Goal: Complete application form

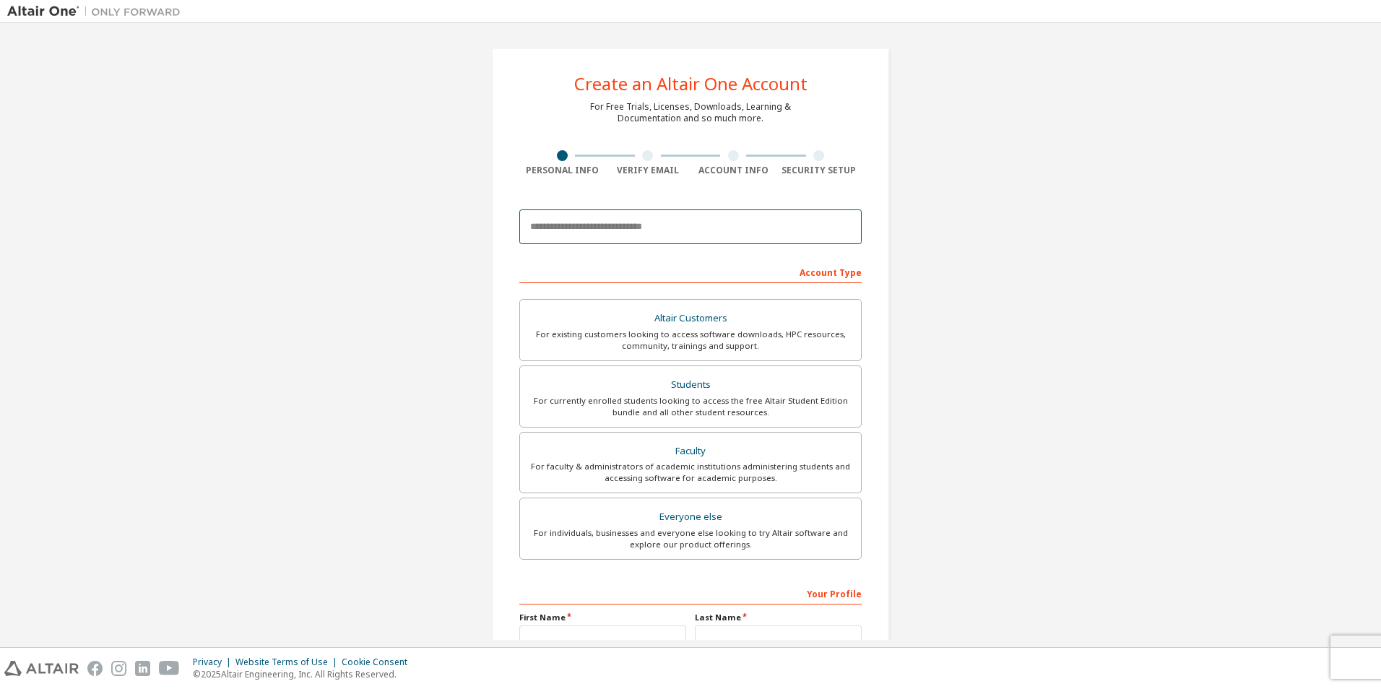
click at [620, 241] on input "email" at bounding box center [690, 226] width 342 height 35
type input "**********"
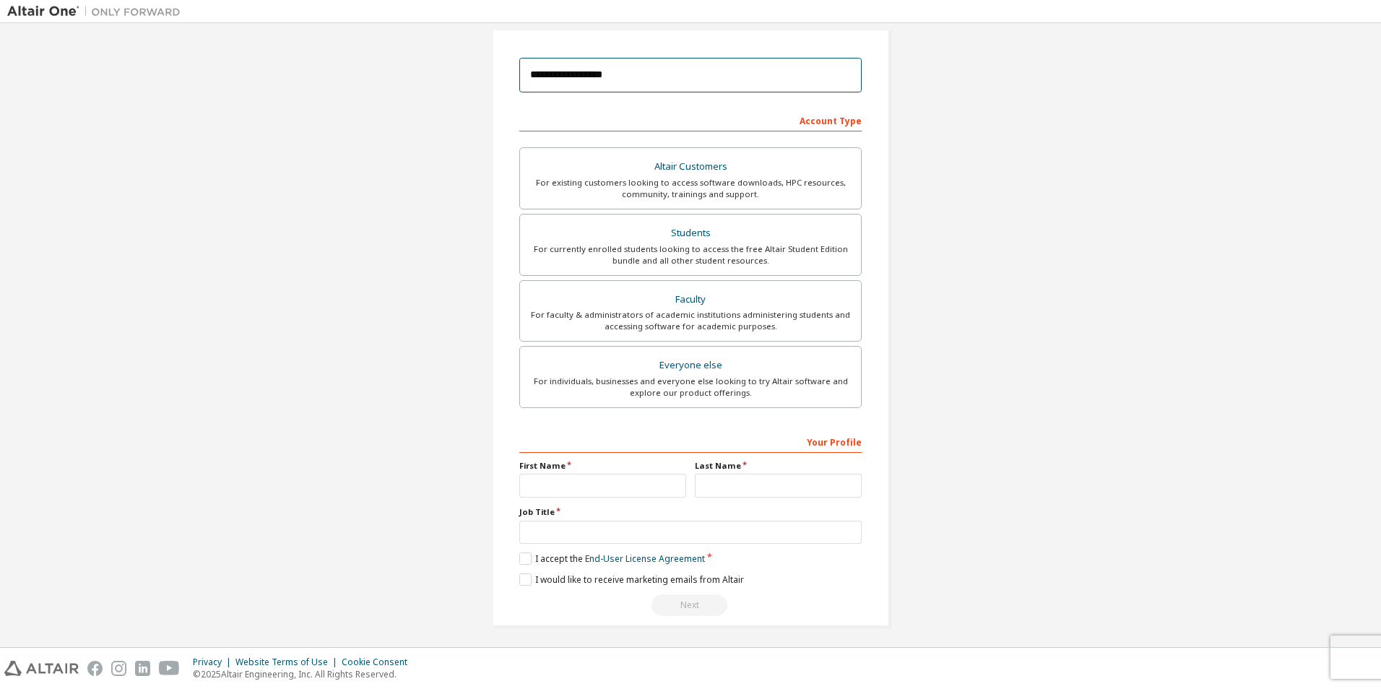
scroll to position [155, 0]
click at [672, 247] on div "For currently enrolled students looking to access the free Altair Student Editi…" at bounding box center [691, 251] width 324 height 23
click at [630, 480] on input "text" at bounding box center [602, 482] width 167 height 24
type input "******"
click at [706, 482] on input "text" at bounding box center [778, 482] width 167 height 24
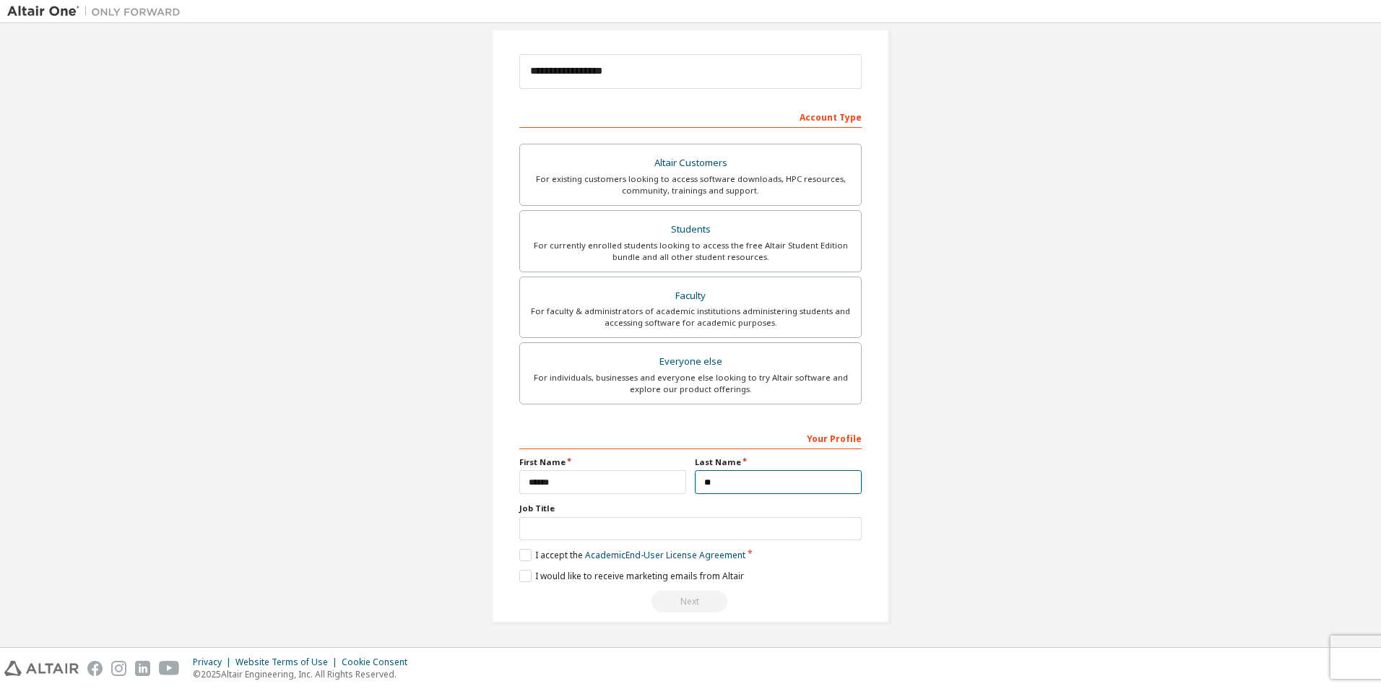
type input "*"
type input "**********"
click at [656, 532] on input "text" at bounding box center [690, 529] width 342 height 24
click at [522, 555] on label "I accept the Academic End-User License Agreement" at bounding box center [632, 555] width 226 height 12
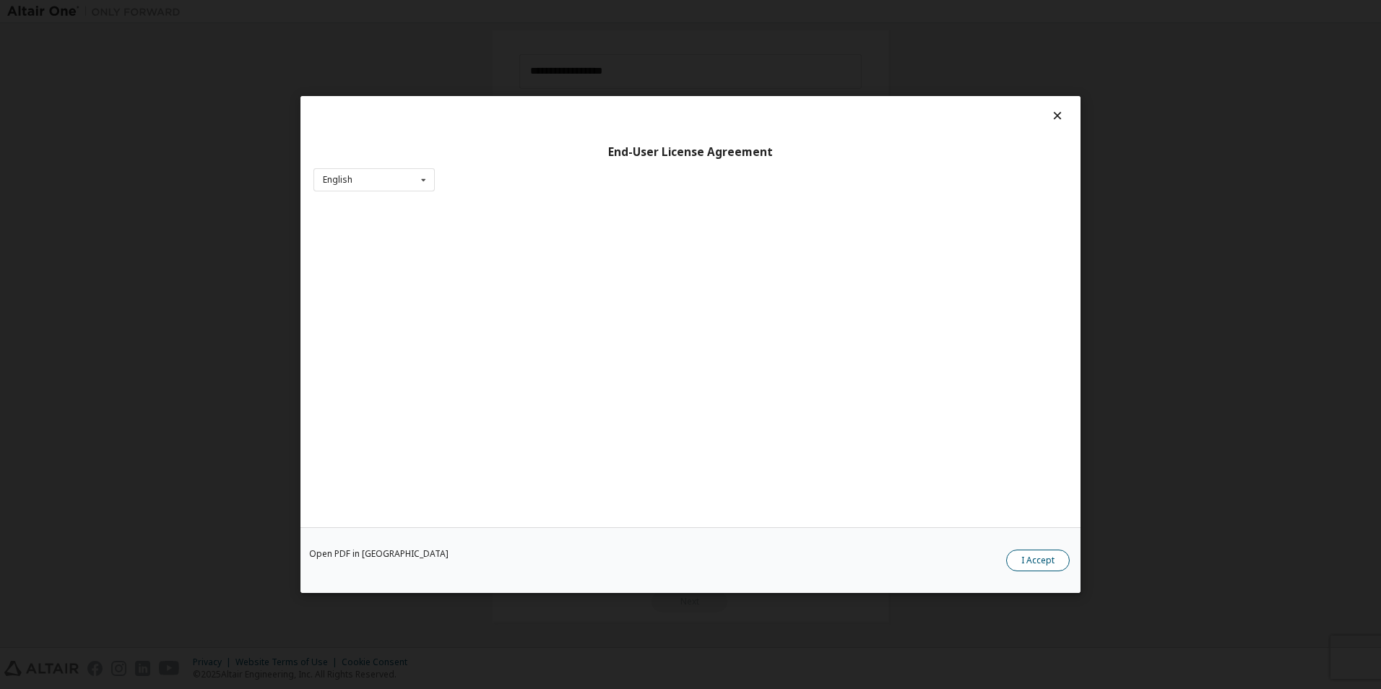
click at [1055, 566] on button "I Accept" at bounding box center [1038, 561] width 64 height 22
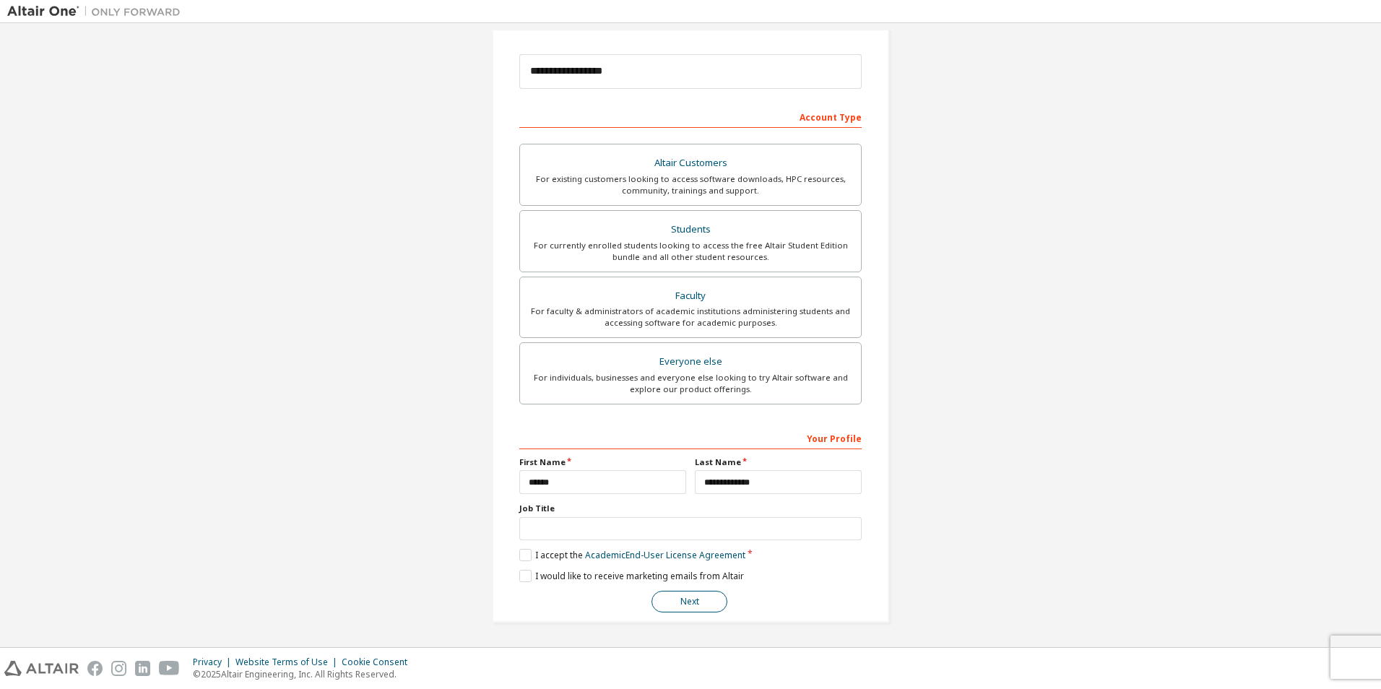
click at [662, 601] on button "Next" at bounding box center [690, 602] width 76 height 22
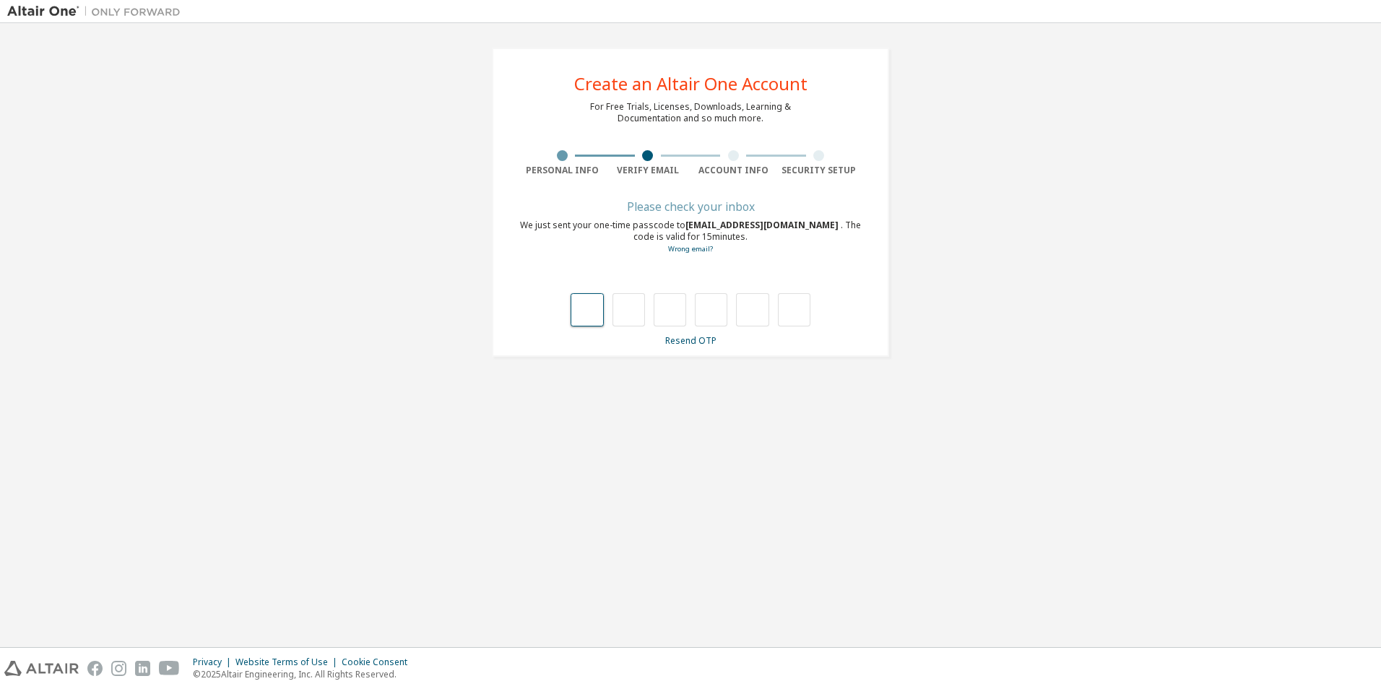
type input "*"
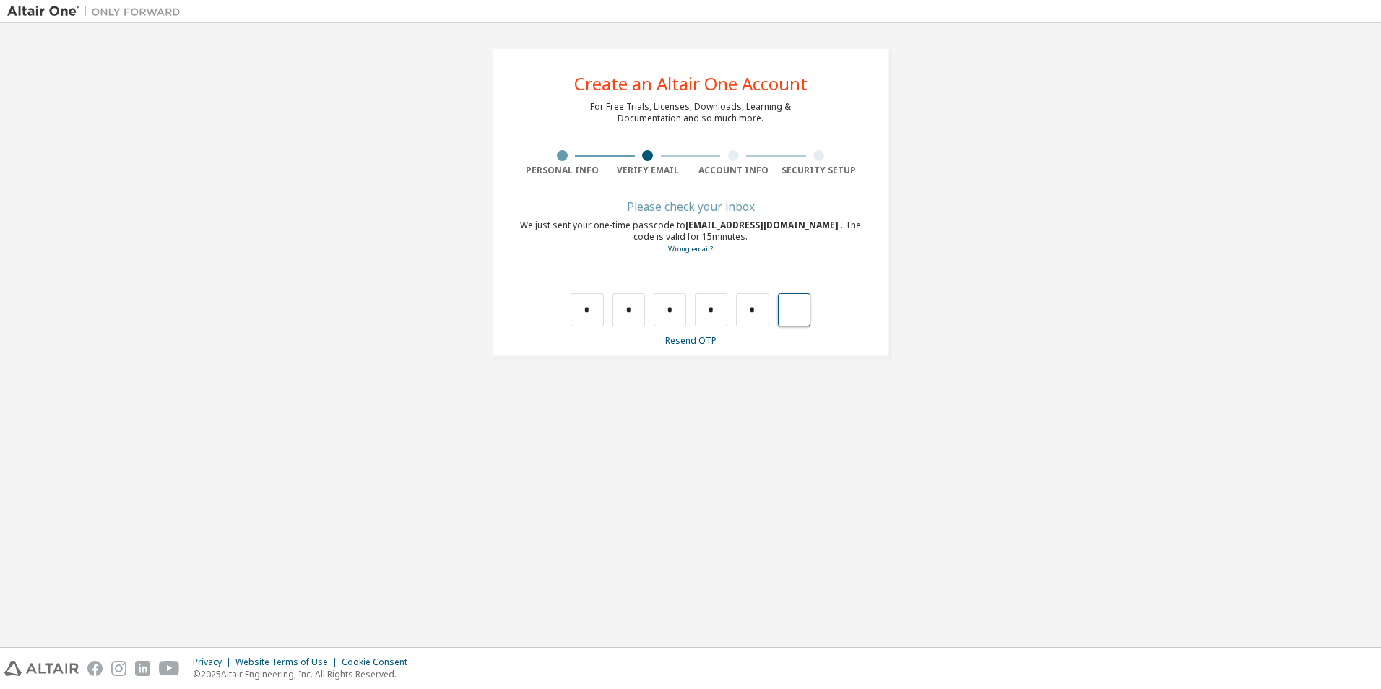
type input "*"
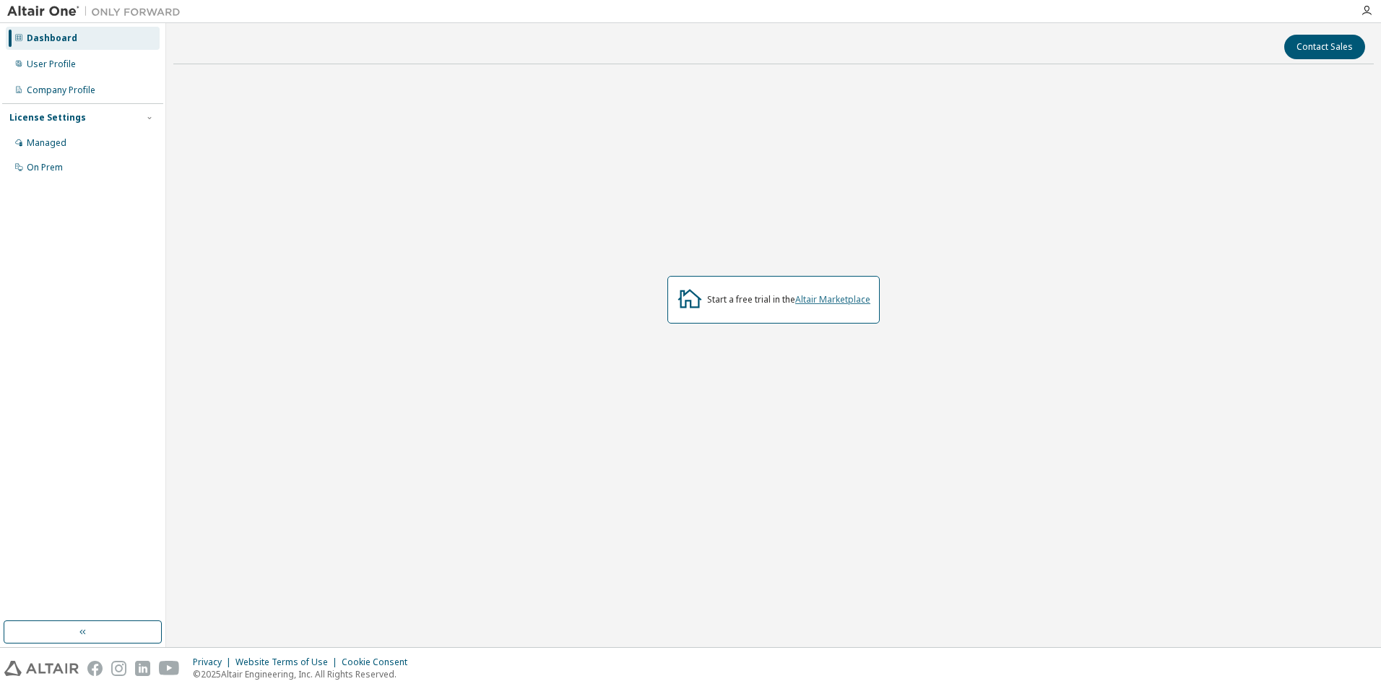
click at [818, 298] on link "Altair Marketplace" at bounding box center [832, 299] width 75 height 12
